Goal: Task Accomplishment & Management: Use online tool/utility

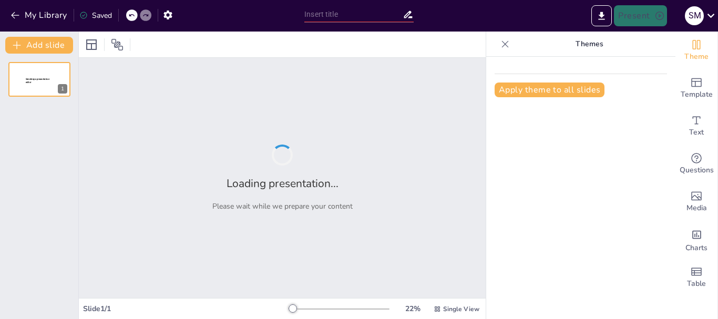
type input "Integración de TIC en el Aula: Prácticas Adecuadas para el Uso de Computadoras …"
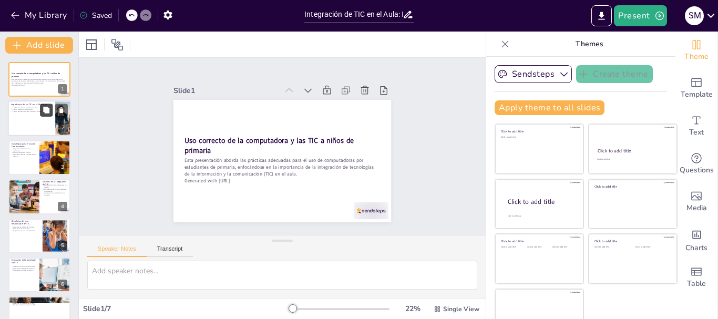
click at [49, 116] on button at bounding box center [46, 110] width 13 height 13
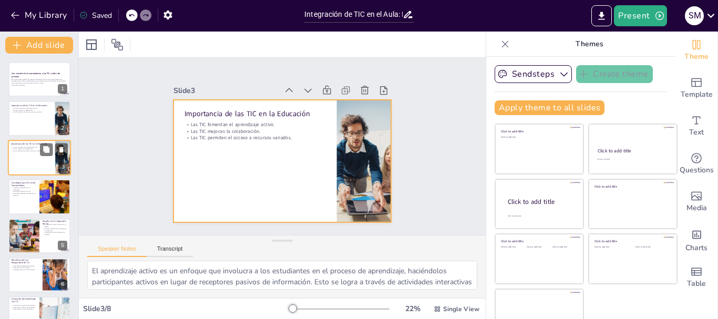
click at [37, 160] on div at bounding box center [39, 158] width 63 height 36
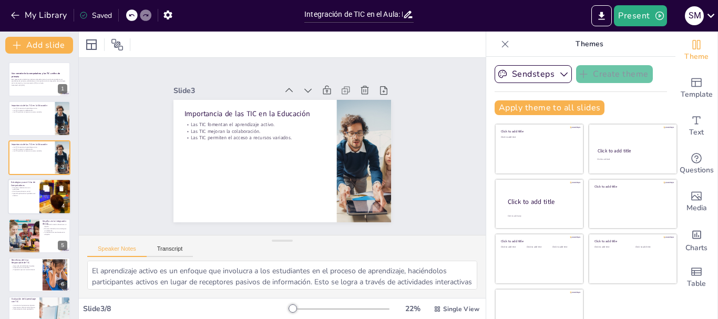
click at [37, 195] on div at bounding box center [39, 197] width 63 height 36
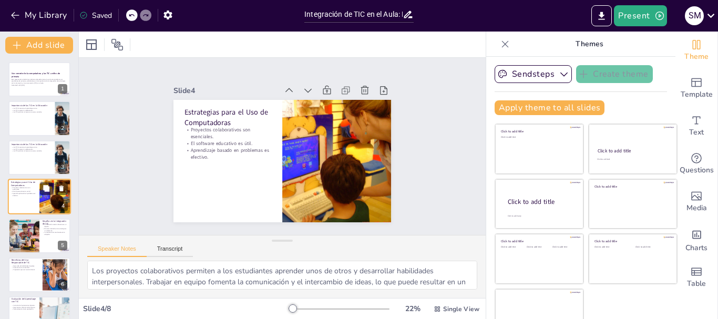
scroll to position [11, 0]
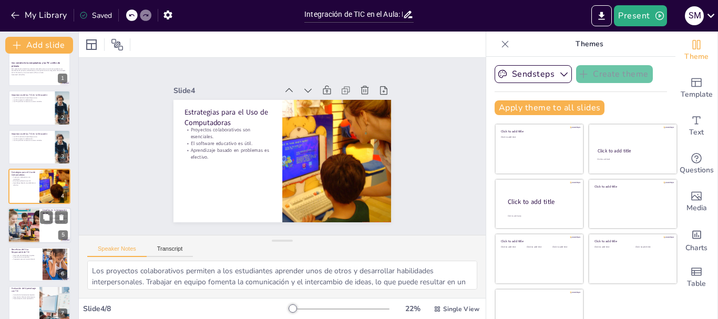
click at [35, 224] on div at bounding box center [23, 226] width 53 height 36
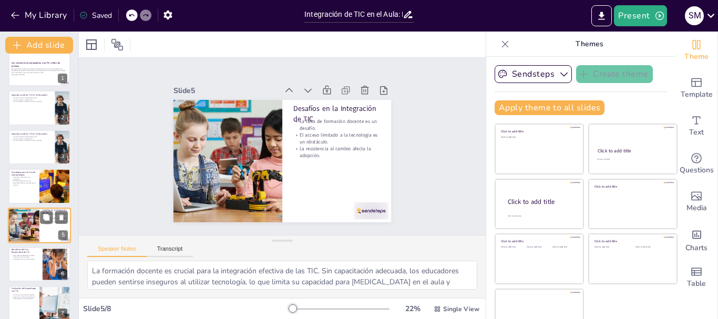
scroll to position [49, 0]
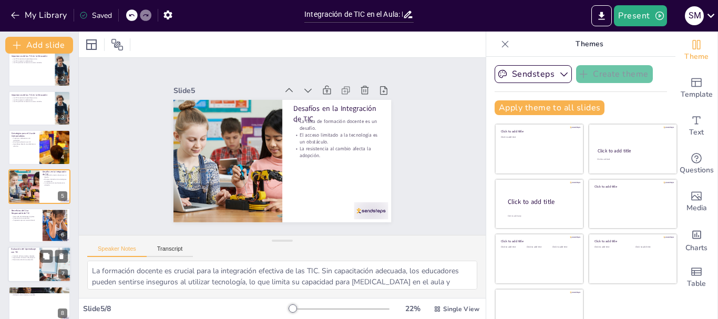
click at [28, 259] on p "Personalización de la evaluación." at bounding box center [23, 260] width 25 height 2
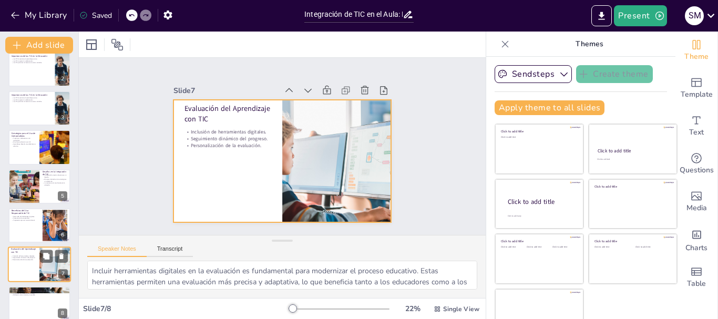
scroll to position [60, 0]
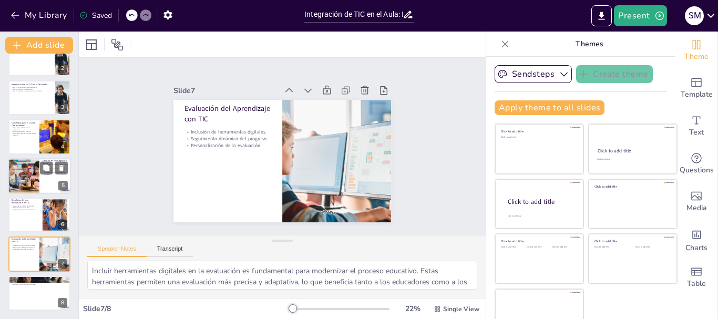
click at [21, 180] on div at bounding box center [23, 176] width 53 height 36
type textarea "La formación docente es crucial para la integración efectiva de las TIC. Sin ca…"
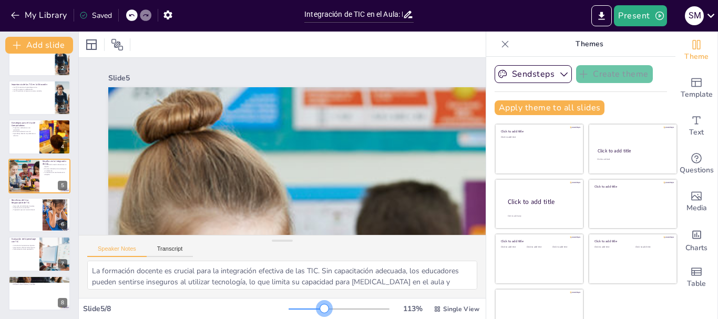
click at [309, 308] on div at bounding box center [338, 309] width 101 height 8
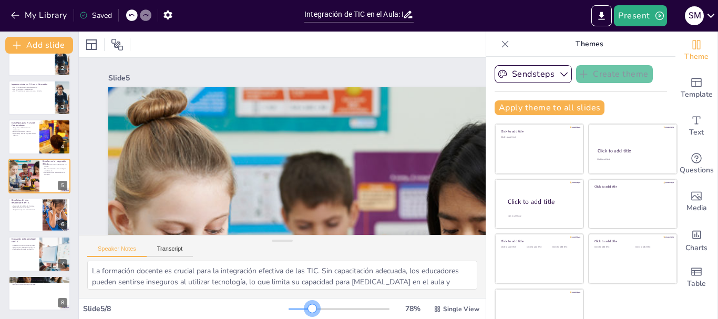
click at [297, 308] on div at bounding box center [300, 308] width 24 height 1
click at [500, 47] on icon at bounding box center [505, 44] width 11 height 11
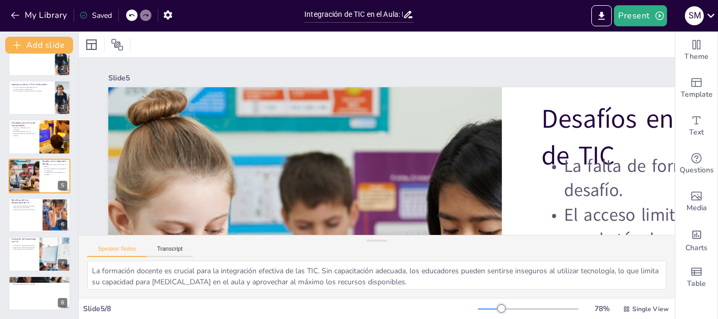
click at [568, 181] on div "Slide 5" at bounding box center [316, 221] width 671 height 80
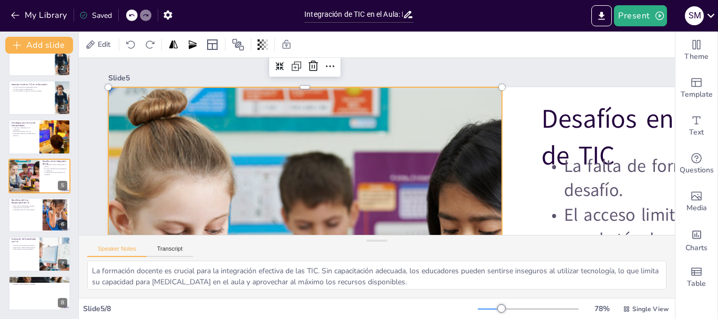
click at [478, 194] on div at bounding box center [305, 308] width 663 height 442
click at [484, 309] on div at bounding box center [490, 308] width 24 height 1
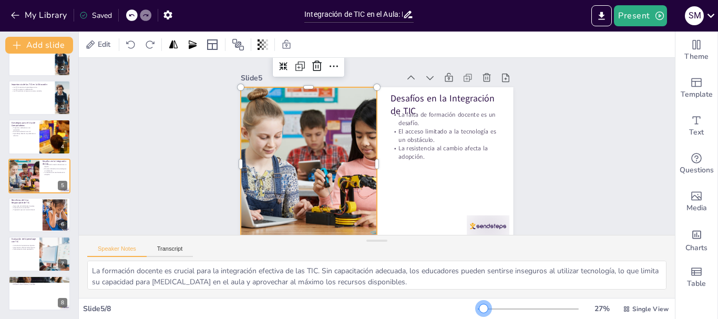
click at [478, 309] on div at bounding box center [481, 308] width 6 height 1
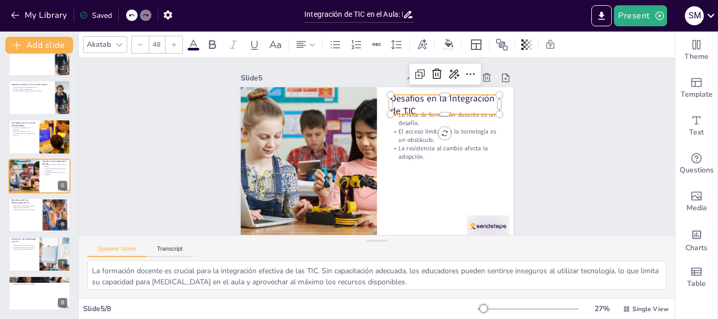
click at [411, 106] on p "Desafíos en la Integración de TIC" at bounding box center [456, 144] width 107 height 77
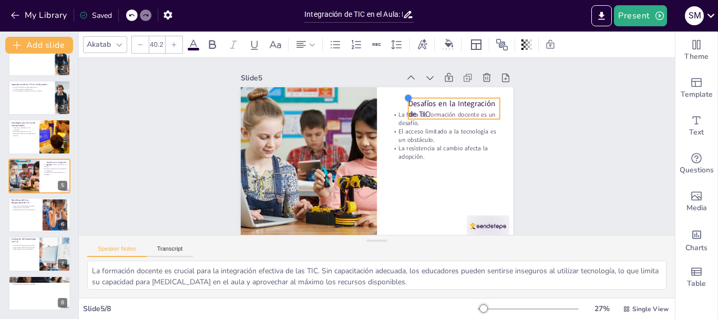
drag, startPoint x: 385, startPoint y: 96, endPoint x: 433, endPoint y: 99, distance: 49.0
click at [433, 99] on div "Desafíos en la Integración de TIC La falta de formación docente es un desafío. …" at bounding box center [387, 160] width 311 height 284
click at [408, 186] on p "Desafíos en la Integración de TIC" at bounding box center [379, 232] width 57 height 92
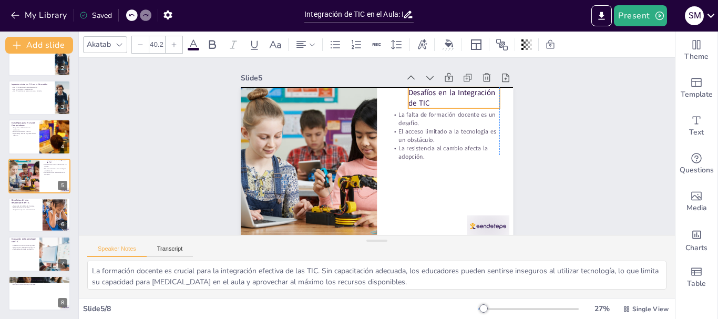
drag, startPoint x: 490, startPoint y: 108, endPoint x: 488, endPoint y: 97, distance: 11.2
click at [460, 164] on p "Desafíos en la Integración de TIC" at bounding box center [440, 211] width 40 height 94
click at [210, 47] on icon at bounding box center [212, 44] width 13 height 13
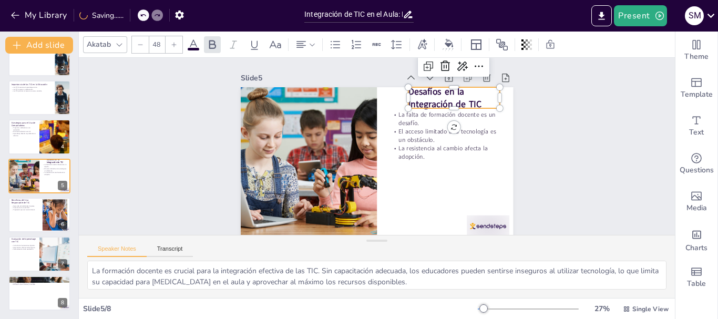
click at [142, 45] on icon at bounding box center [140, 45] width 6 height 6
type input "47"
click at [530, 173] on div "Slide 1 Uso correcto de la computadora y las TIC a niños de primaria Esta prese…" at bounding box center [379, 147] width 301 height 620
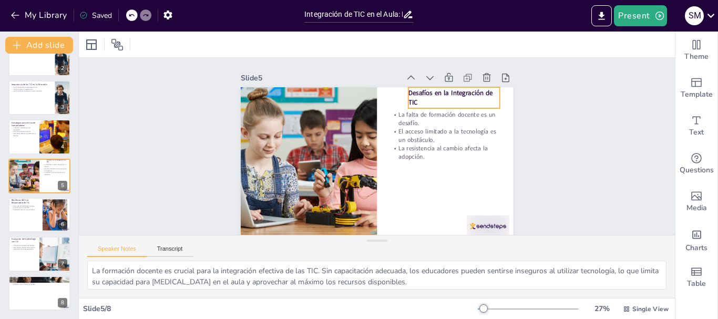
click at [463, 125] on strong "Desafíos en la Integración de TIC" at bounding box center [463, 157] width 75 height 64
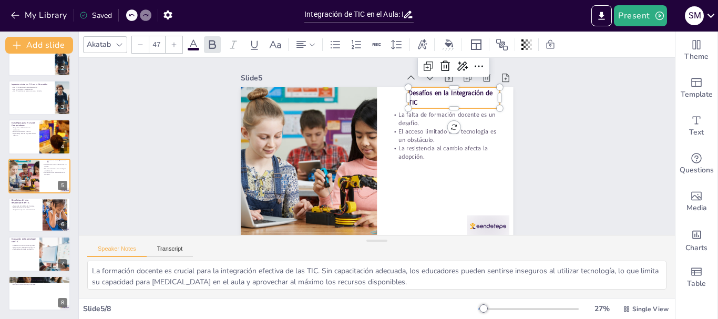
click at [351, 189] on strong "Desafíos en la Integración de TIC" at bounding box center [308, 202] width 85 height 27
click at [558, 132] on div "Slide 1 Uso correcto de la computadora y las TIC a niños de primaria Esta prese…" at bounding box center [377, 149] width 623 height 358
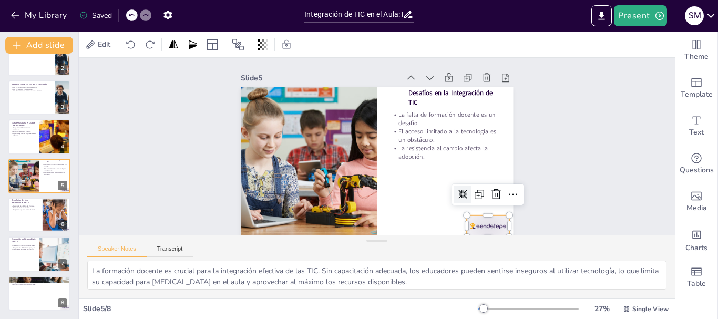
click at [291, 223] on div at bounding box center [275, 238] width 29 height 46
click at [388, 268] on icon at bounding box center [381, 274] width 13 height 13
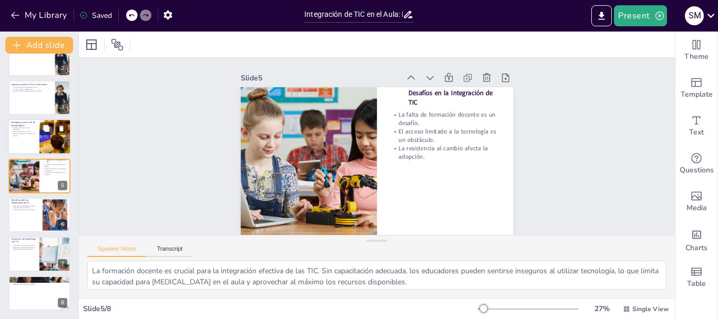
click at [25, 146] on div at bounding box center [39, 137] width 63 height 36
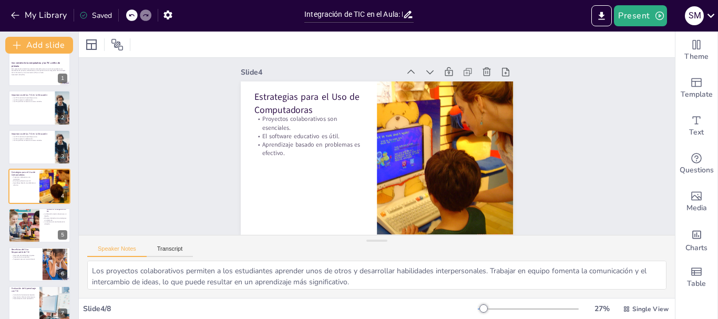
scroll to position [14, 0]
click at [36, 235] on div at bounding box center [23, 226] width 53 height 36
type textarea "La formación docente es crucial para la integración efectiva de las TIC. Sin ca…"
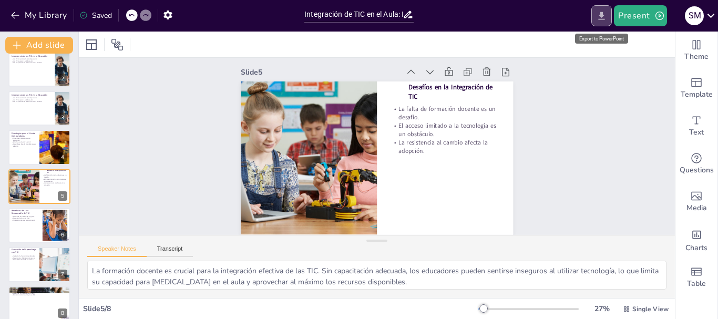
click at [597, 18] on icon "Export to PowerPoint" at bounding box center [601, 16] width 11 height 11
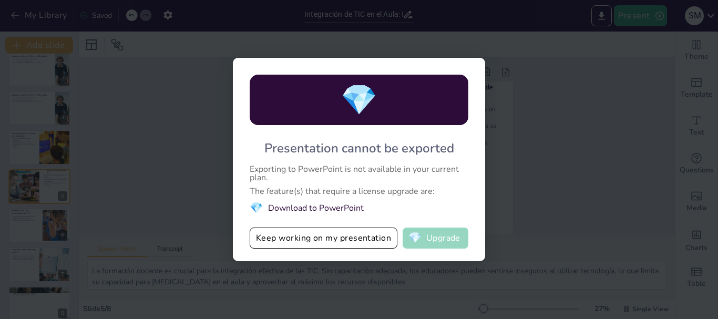
click at [438, 239] on button "💎 Upgrade" at bounding box center [435, 237] width 66 height 21
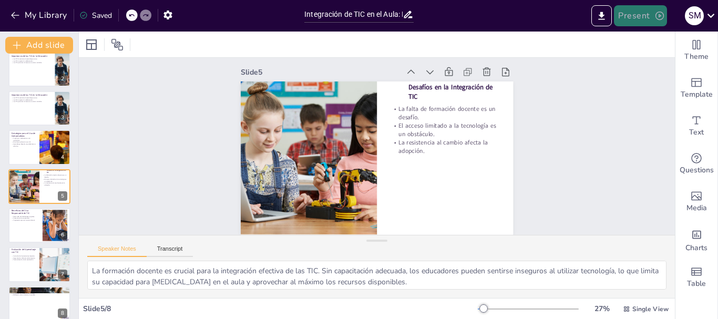
click at [654, 16] on icon "button" at bounding box center [659, 16] width 11 height 11
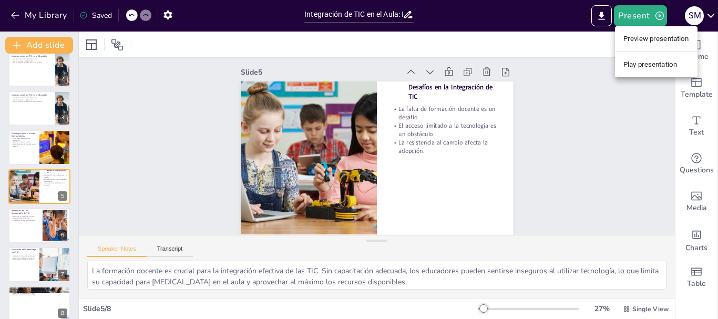
click at [604, 19] on div at bounding box center [359, 159] width 718 height 319
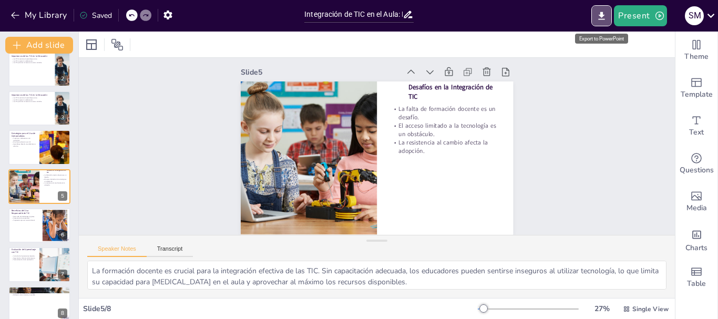
click at [604, 19] on icon "Export to PowerPoint" at bounding box center [601, 16] width 6 height 8
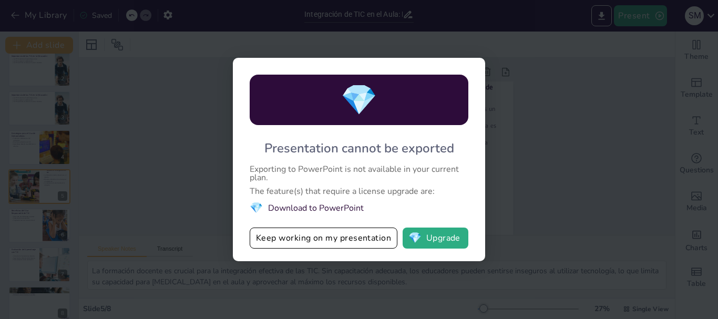
click at [555, 183] on div "💎 Presentation cannot be exported Exporting to PowerPoint is not available in y…" at bounding box center [359, 159] width 718 height 319
click at [541, 115] on div "💎 Presentation cannot be exported Exporting to PowerPoint is not available in y…" at bounding box center [359, 159] width 718 height 319
click at [218, 45] on div "💎 Presentation cannot be exported Exporting to PowerPoint is not available in y…" at bounding box center [359, 159] width 718 height 319
